Goal: Find specific page/section: Find specific page/section

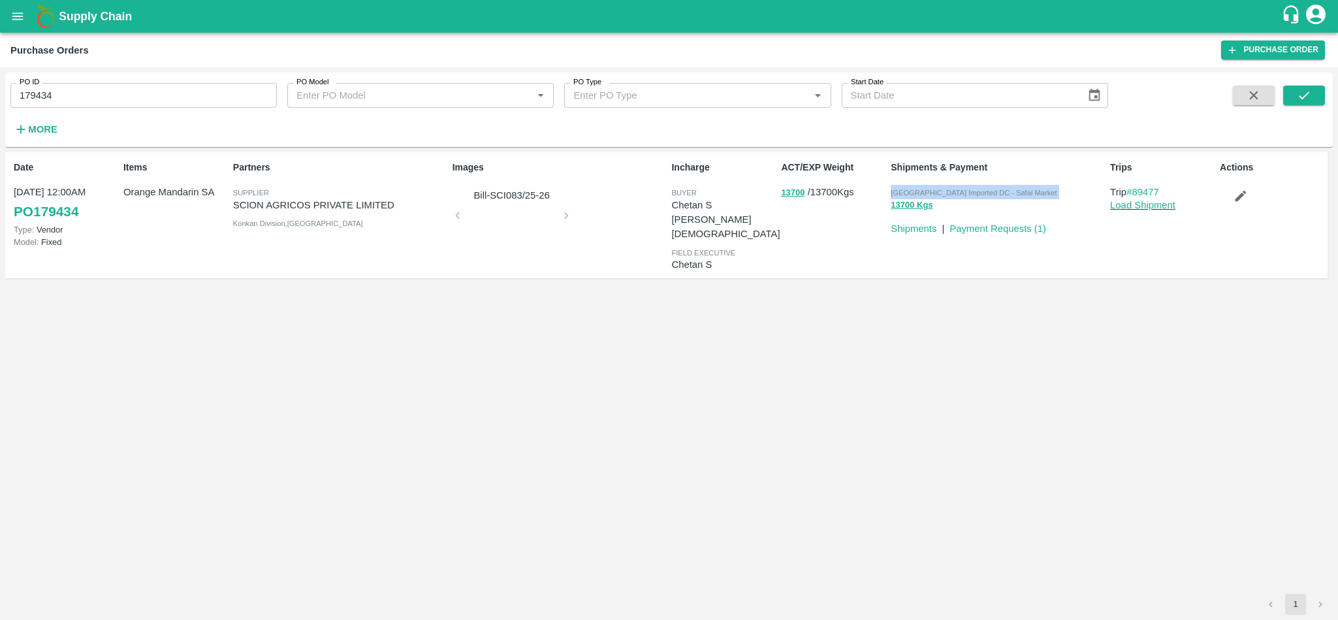
drag, startPoint x: 888, startPoint y: 189, endPoint x: 1007, endPoint y: 198, distance: 119.2
click at [1007, 198] on div "[GEOGRAPHIC_DATA] Imported DC - Safal Market 13700 Kgs" at bounding box center [994, 198] width 219 height 37
copy p "Bangalore Imported DC - Safal Market 13700 Kgs"
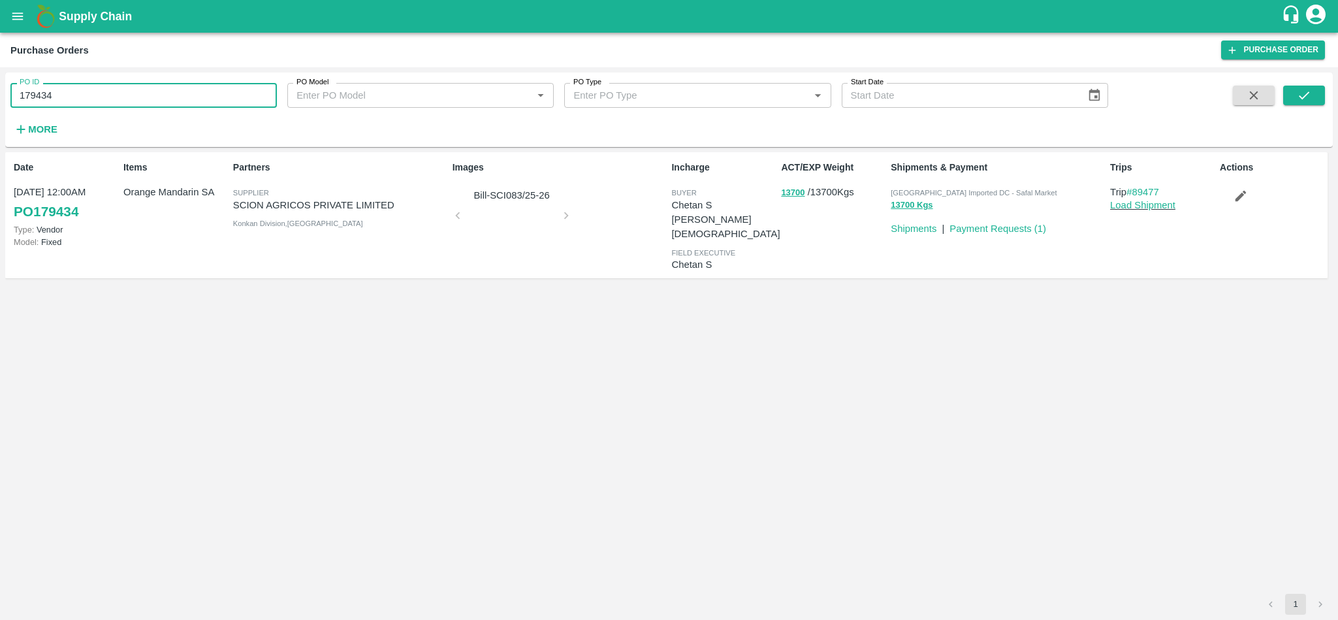
click at [131, 102] on input "179434" at bounding box center [143, 95] width 266 height 25
paste input "text"
click at [1301, 100] on icon "submit" at bounding box center [1304, 95] width 14 height 14
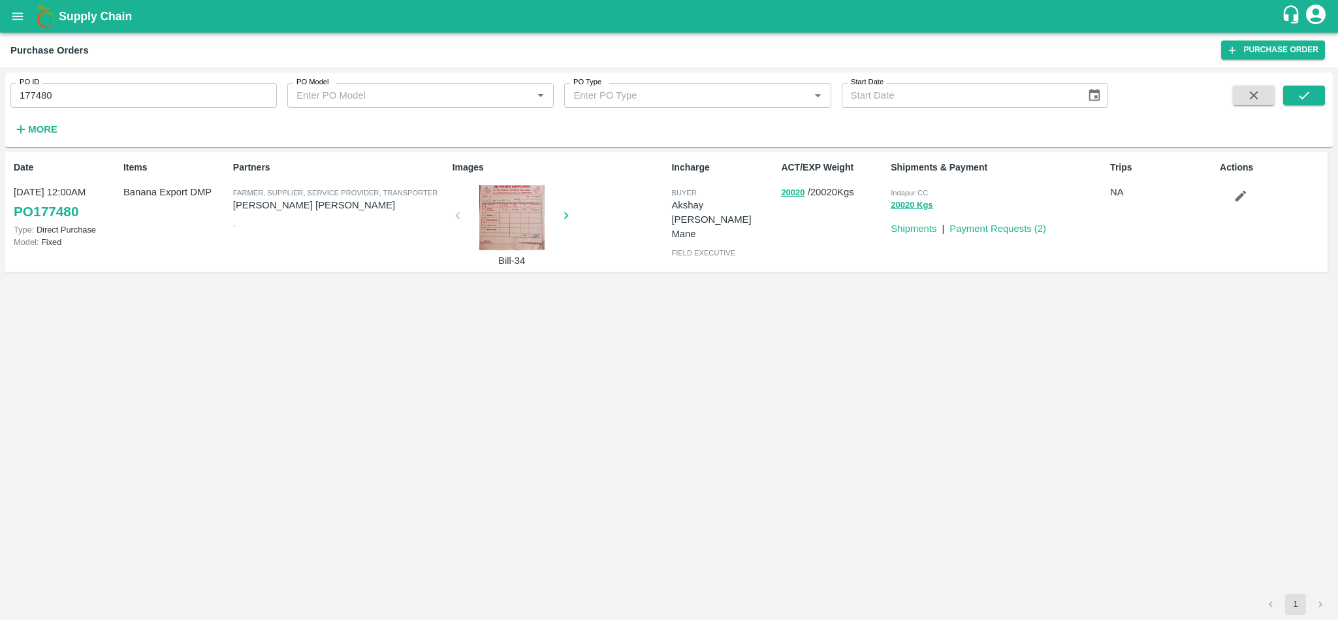
click at [910, 193] on span "Indapur CC" at bounding box center [909, 193] width 37 height 8
copy p "Indapur CC 20020 Kgs"
click at [152, 108] on div "PO ID 177480 PO ID PO Model PO Model   * PO Type PO Type   * Start Date Start D…" at bounding box center [554, 106] width 1108 height 68
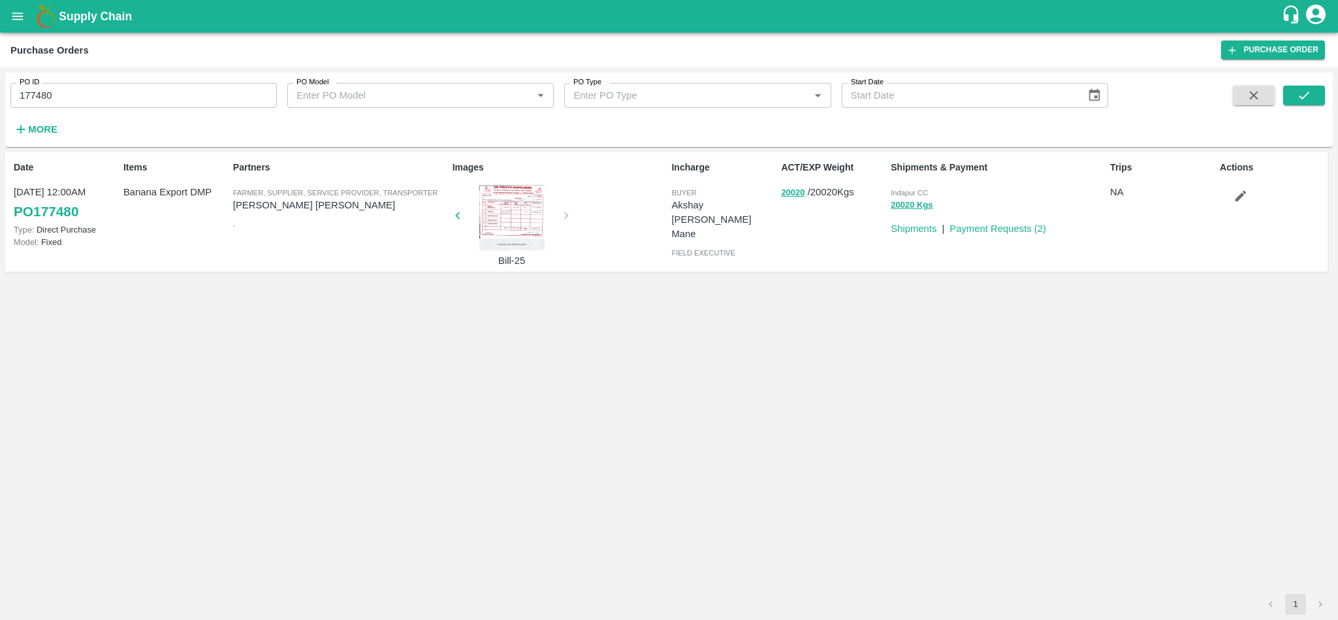
click at [152, 108] on div "PO ID 177480 PO ID PO Model PO Model   * PO Type PO Type   * Start Date Start D…" at bounding box center [554, 106] width 1108 height 68
click at [120, 108] on div "PO ID 177480 PO ID PO Model PO Model   * PO Type PO Type   * Start Date Start D…" at bounding box center [554, 106] width 1108 height 68
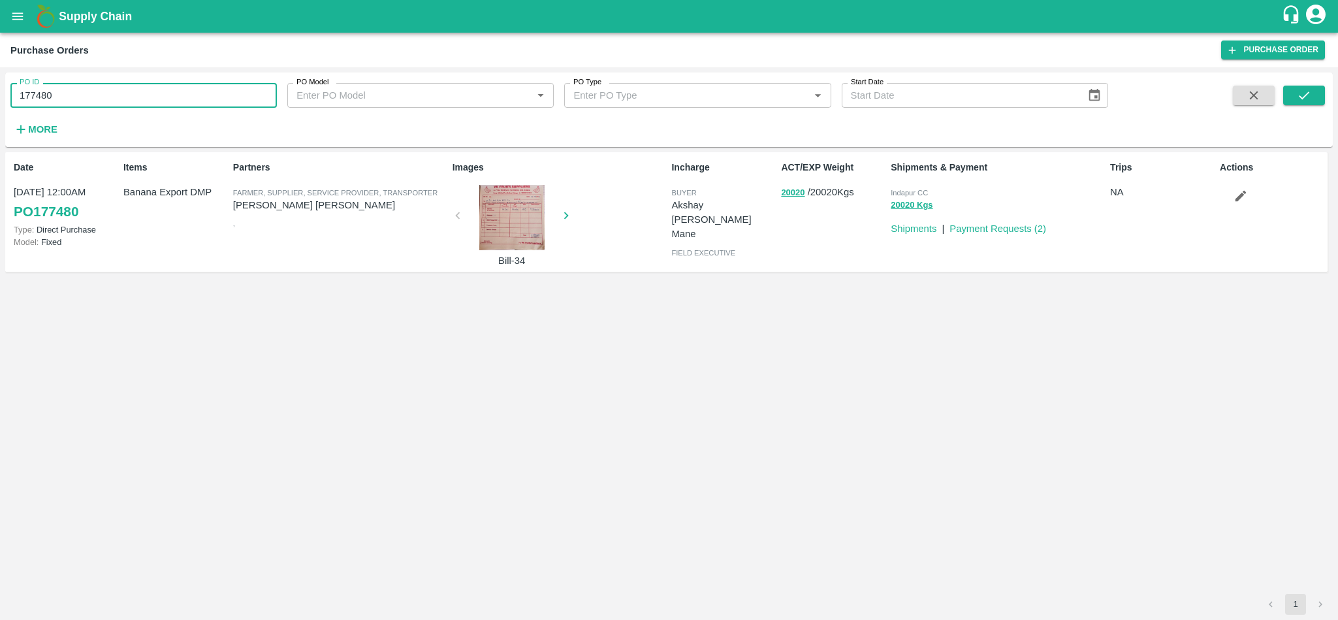
click at [86, 97] on input "177480" at bounding box center [143, 95] width 266 height 25
paste input "text"
click at [1298, 101] on icon "submit" at bounding box center [1304, 95] width 14 height 14
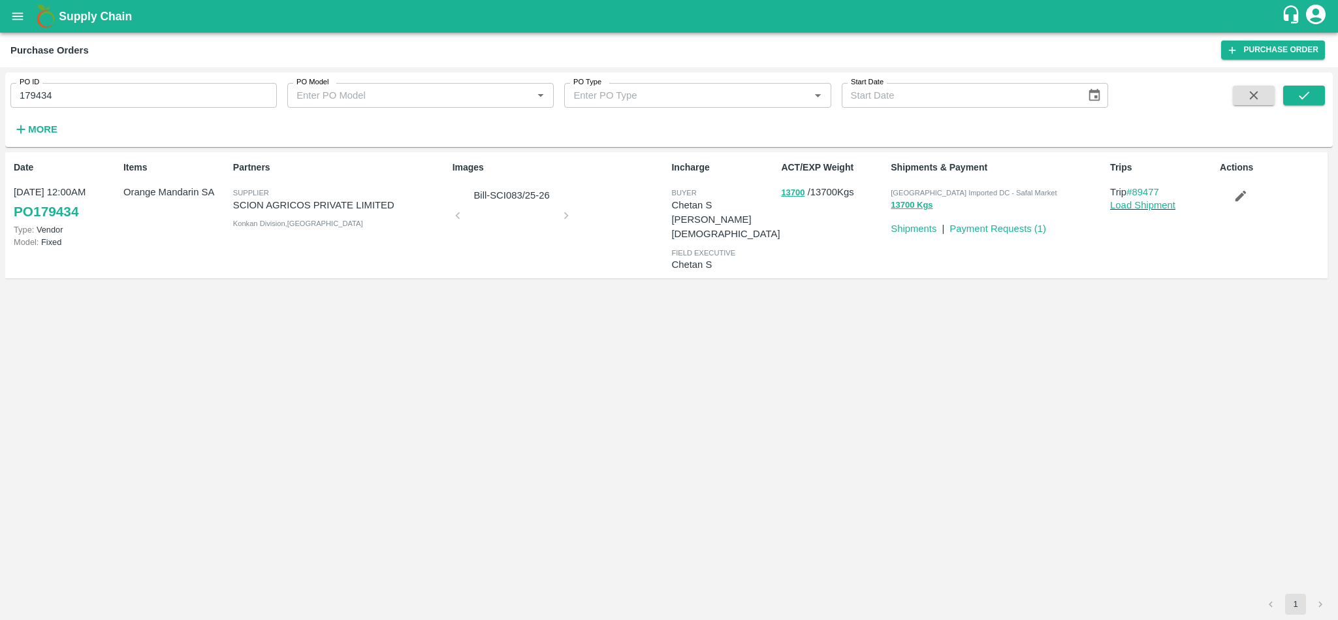
click at [960, 189] on span "[GEOGRAPHIC_DATA] Imported DC - Safal Market" at bounding box center [974, 193] width 166 height 8
copy p "Bangalore Imported DC - Safal Market 13700 Kgs"
click at [118, 92] on input "179434" at bounding box center [143, 95] width 266 height 25
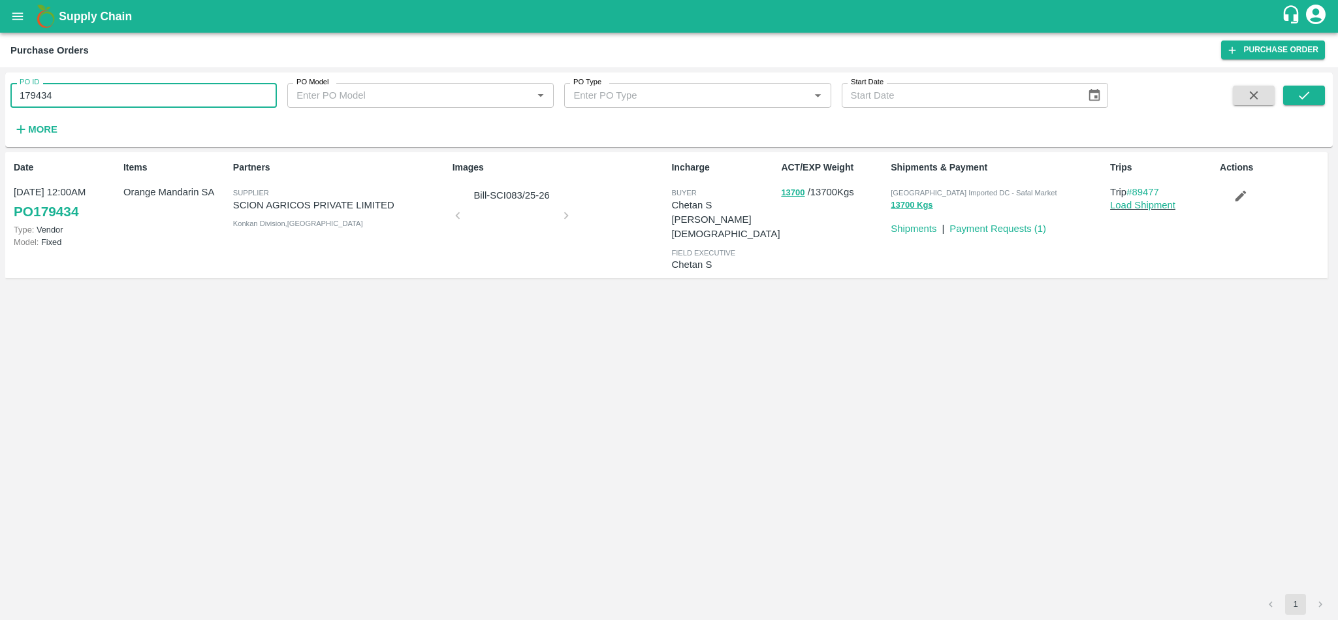
click at [118, 92] on input "179434" at bounding box center [143, 95] width 266 height 25
paste input "text"
type input "178655"
click at [1303, 98] on icon "submit" at bounding box center [1304, 95] width 10 height 8
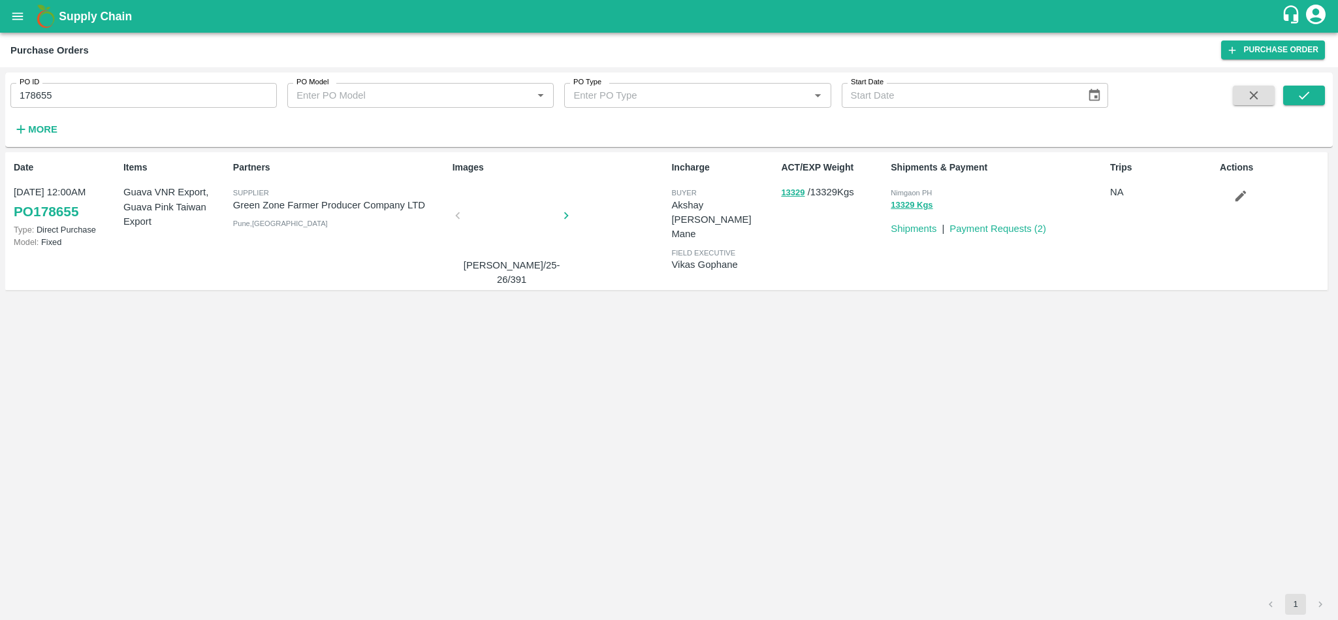
click at [909, 183] on div "Nimgaon PH 13329 Kgs" at bounding box center [994, 198] width 219 height 37
copy p "Nimgaon PH 13329 Kgs"
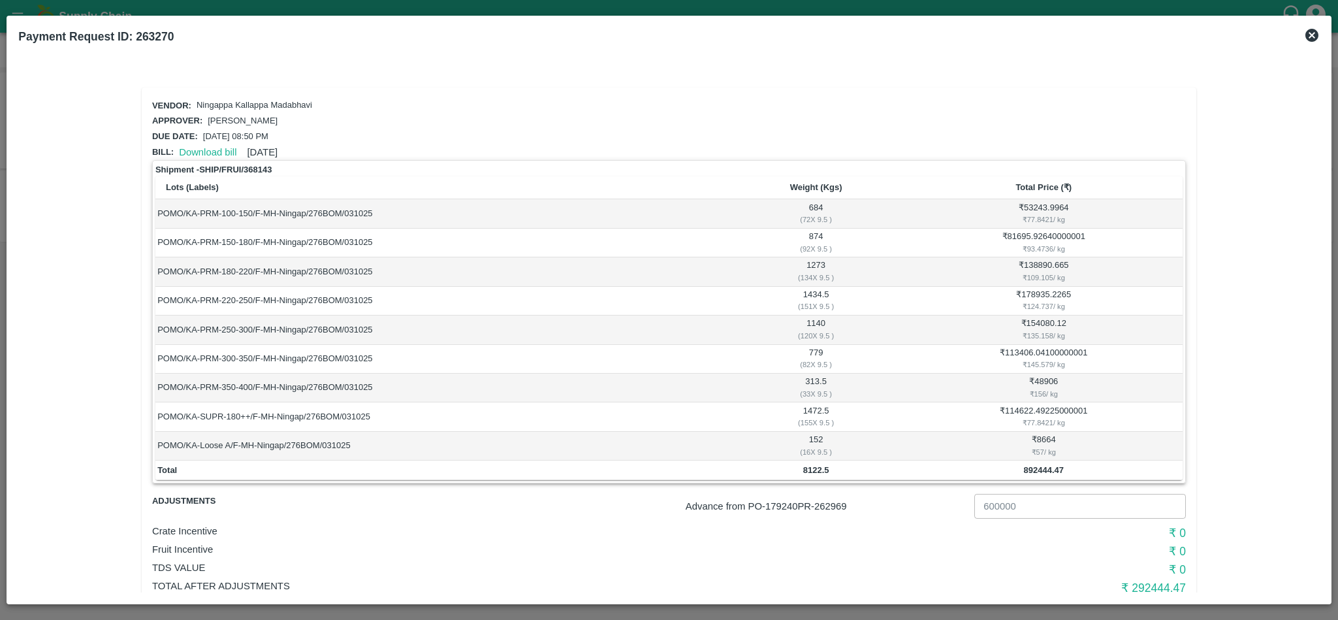
scroll to position [37, 0]
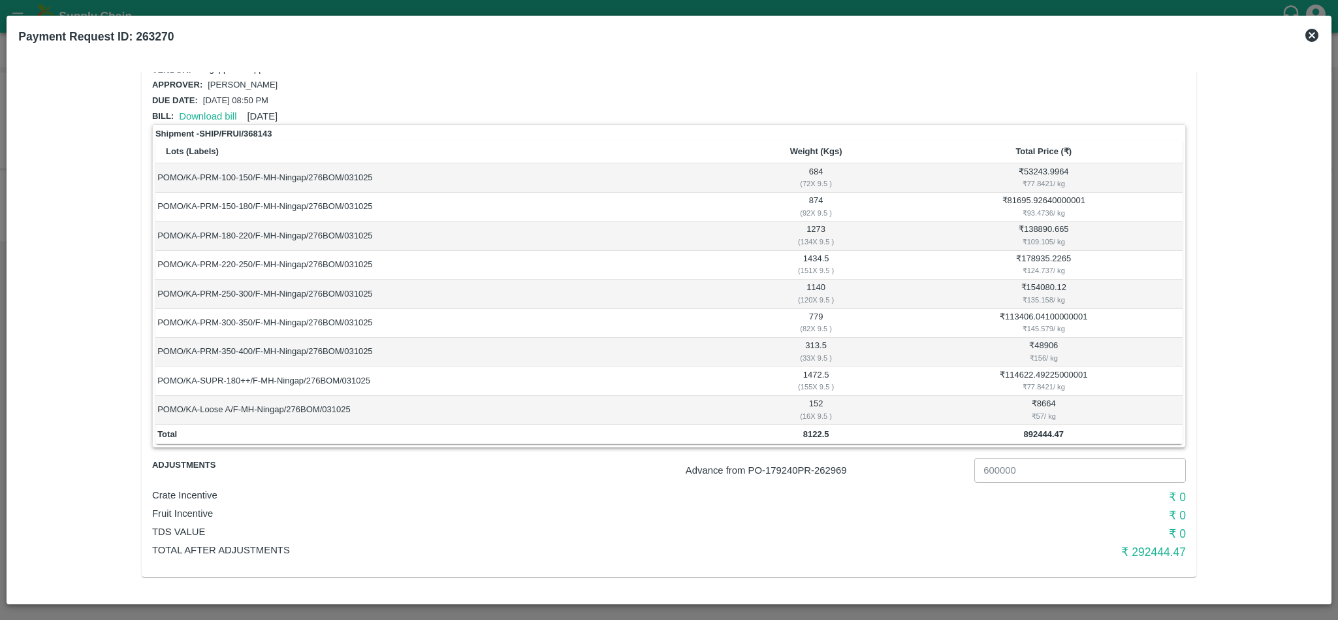
click at [833, 471] on p "Advance from PO- 179240 PR- 262969" at bounding box center [827, 470] width 283 height 14
copy p "262969"
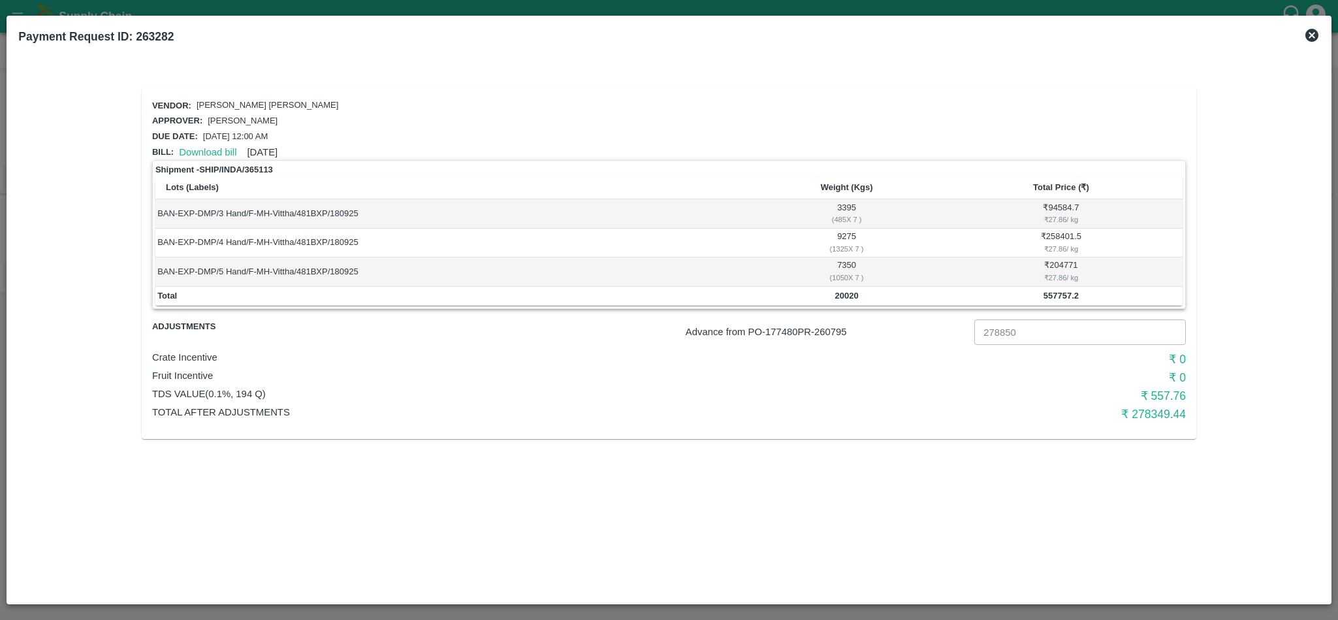
click at [823, 330] on p "Advance from PO- 177480 PR- 260795" at bounding box center [827, 332] width 283 height 14
click at [842, 302] on td "20020" at bounding box center [846, 297] width 185 height 20
copy b "20020"
click at [1058, 294] on b "557757.2" at bounding box center [1061, 296] width 35 height 10
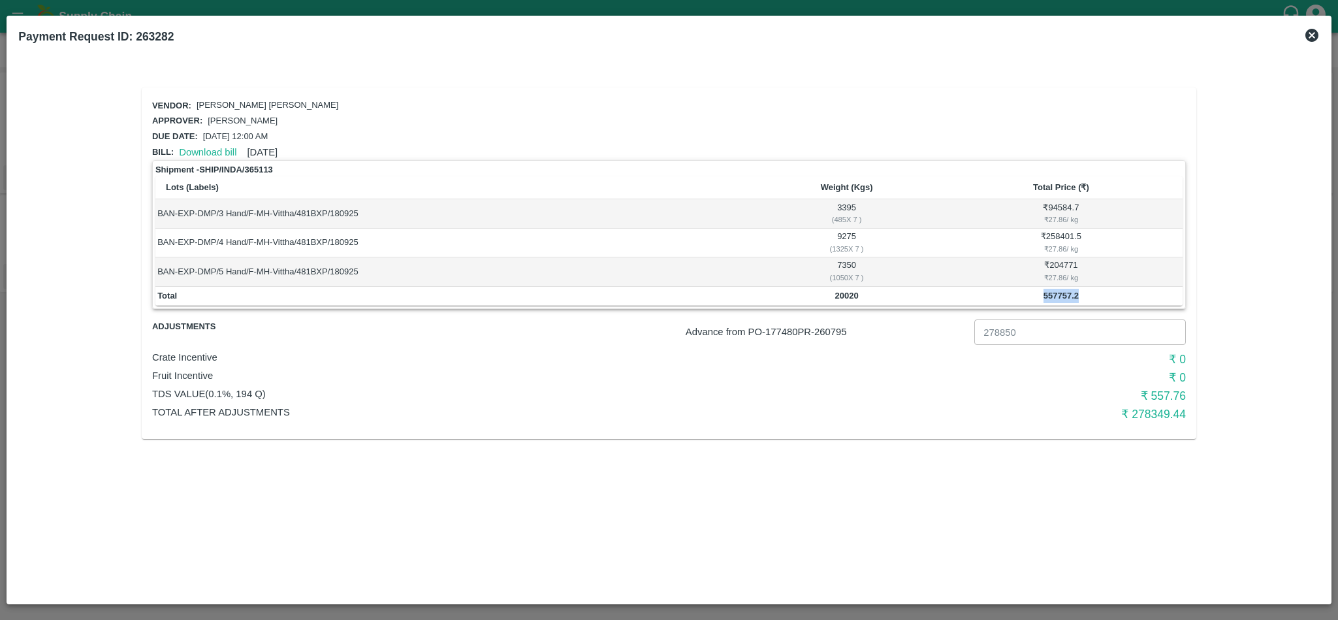
click at [1058, 294] on b "557757.2" at bounding box center [1061, 296] width 35 height 10
copy b "557757.2"
click at [839, 293] on b "20020" at bounding box center [847, 296] width 24 height 10
copy b "20020"
